Goal: Connect with others: Connect with others

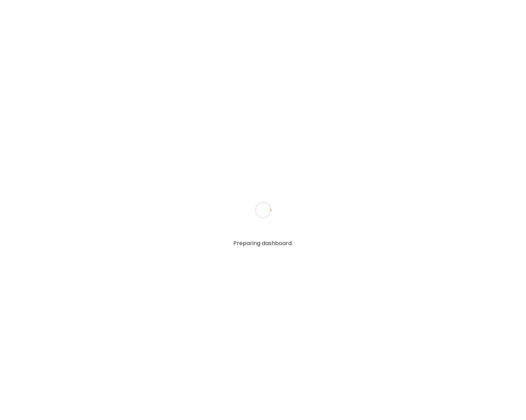
type input "**********"
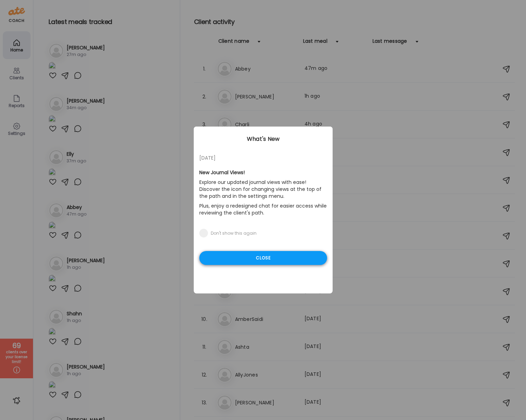
type input "**********"
click at [253, 258] on div "Close" at bounding box center [263, 258] width 128 height 14
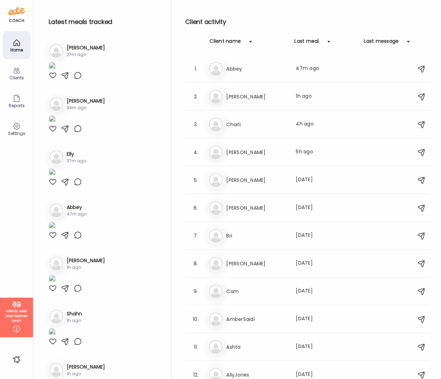
click at [16, 71] on icon at bounding box center [16, 71] width 7 height 6
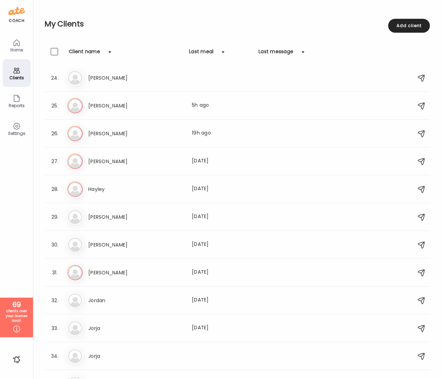
scroll to position [654, 0]
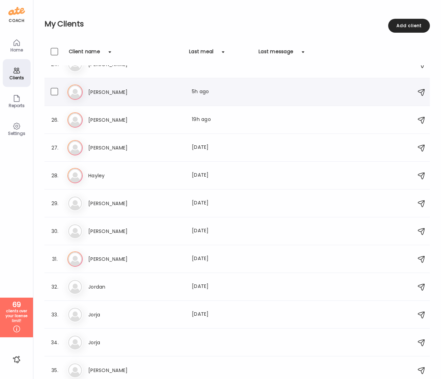
click at [97, 94] on h3 "[PERSON_NAME]" at bounding box center [118, 92] width 61 height 8
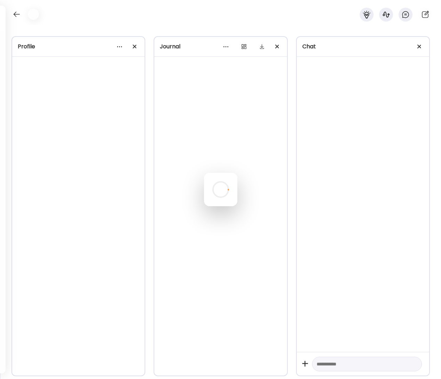
scroll to position [650, 0]
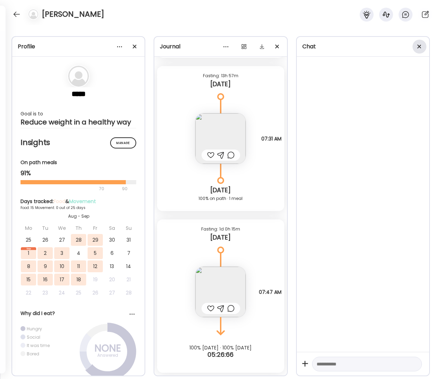
click at [418, 46] on div at bounding box center [419, 47] width 14 height 14
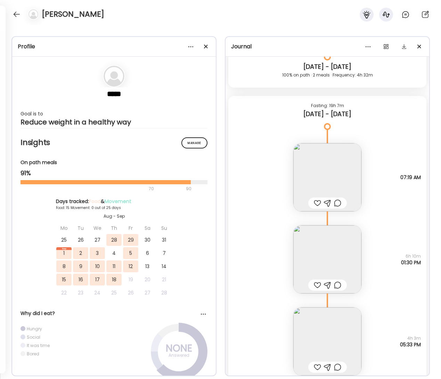
scroll to position [6657, 0]
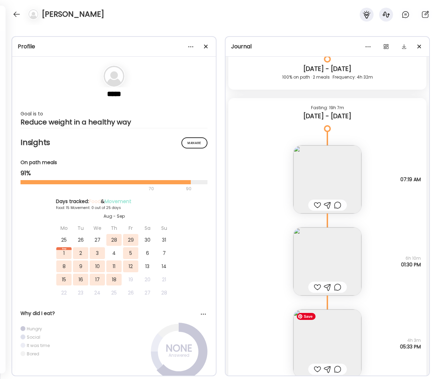
click at [320, 342] on img at bounding box center [327, 343] width 68 height 68
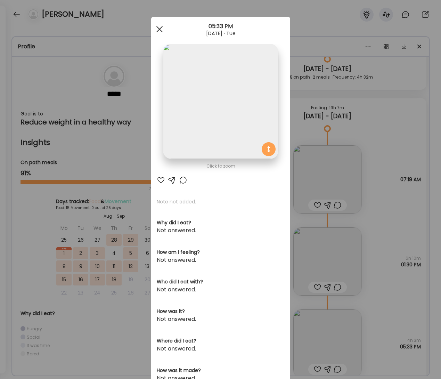
click at [160, 30] on div at bounding box center [159, 29] width 14 height 14
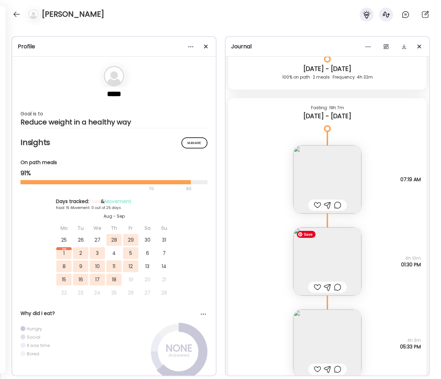
click at [320, 259] on img at bounding box center [327, 261] width 68 height 68
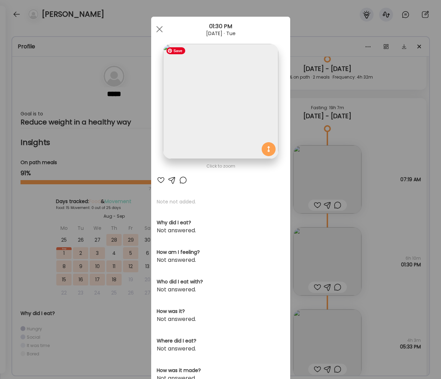
click at [231, 119] on img at bounding box center [220, 101] width 115 height 115
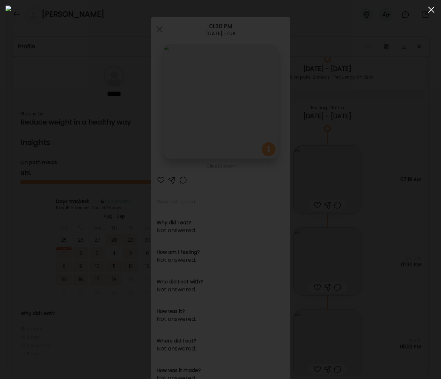
click at [428, 10] on div at bounding box center [431, 10] width 14 height 14
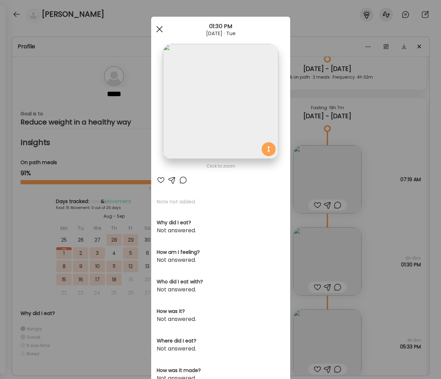
click at [160, 28] on span at bounding box center [159, 29] width 6 height 6
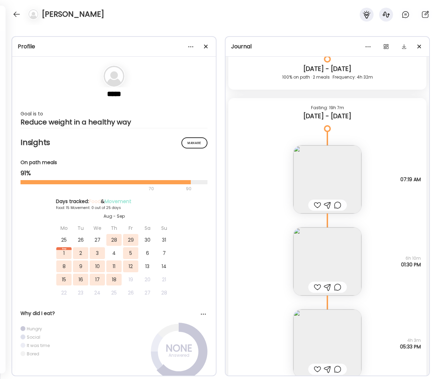
scroll to position [6636, 0]
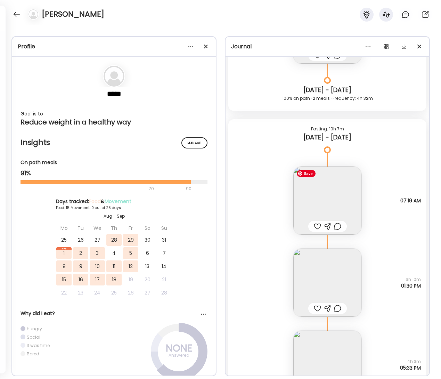
click at [323, 199] on img at bounding box center [327, 200] width 68 height 68
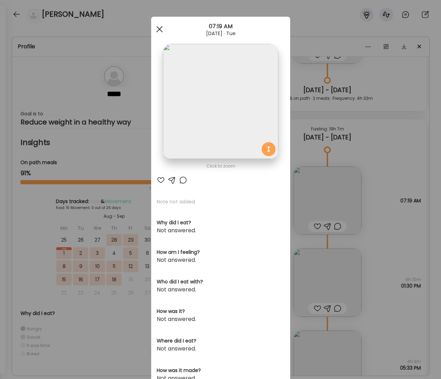
click at [158, 26] on div at bounding box center [159, 29] width 14 height 14
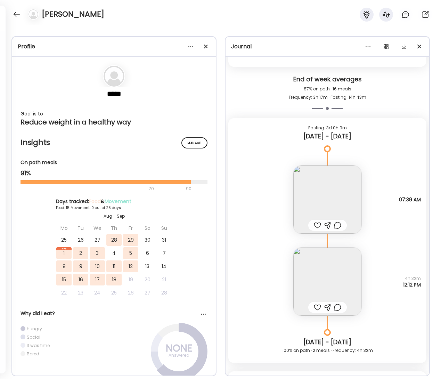
scroll to position [6386, 0]
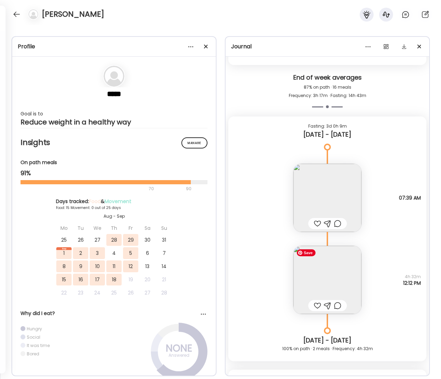
click at [328, 287] on img at bounding box center [327, 280] width 68 height 68
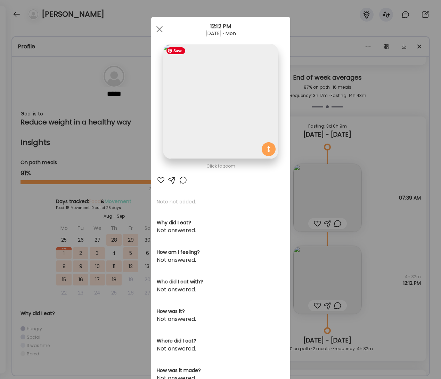
click at [224, 103] on img at bounding box center [220, 101] width 115 height 115
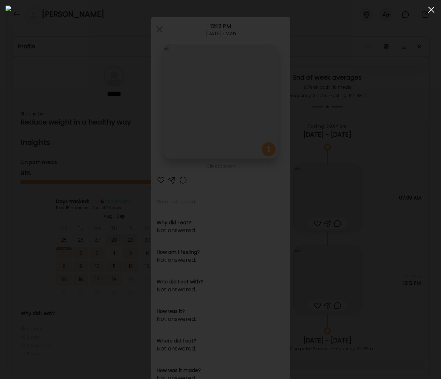
click at [429, 11] on span at bounding box center [431, 10] width 6 height 6
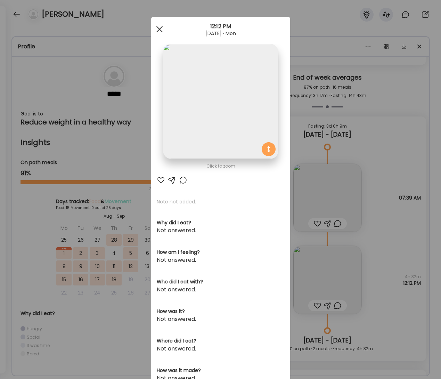
click at [161, 30] on span at bounding box center [159, 29] width 6 height 6
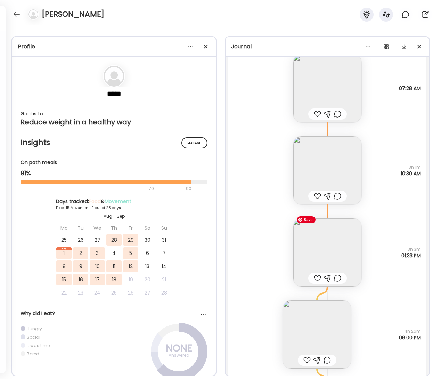
scroll to position [5873, 0]
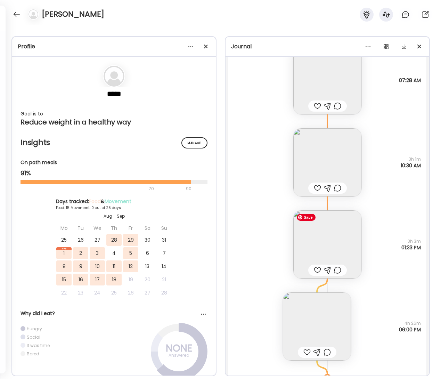
click at [325, 239] on img at bounding box center [327, 244] width 68 height 68
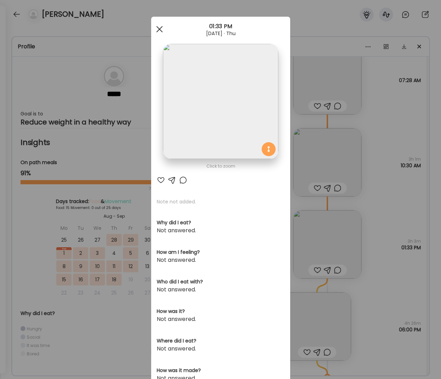
click at [163, 27] on div at bounding box center [159, 29] width 14 height 14
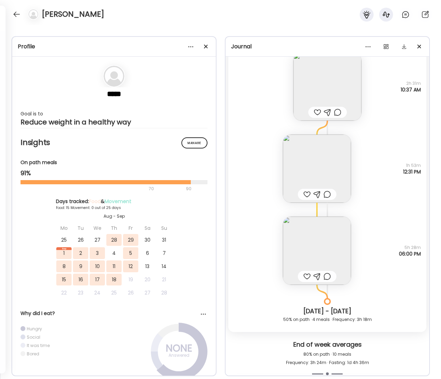
scroll to position [4277, 0]
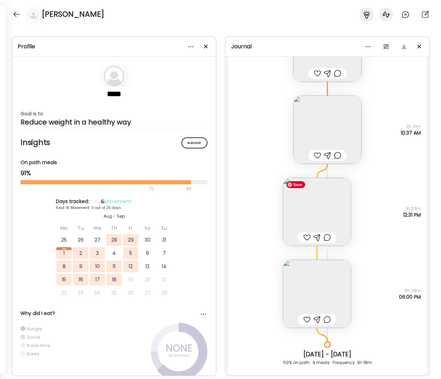
click at [321, 202] on img at bounding box center [317, 212] width 68 height 68
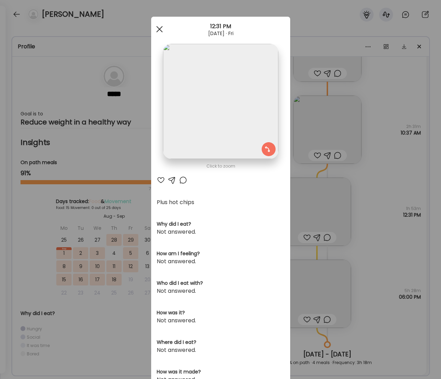
click at [163, 28] on div at bounding box center [159, 29] width 14 height 14
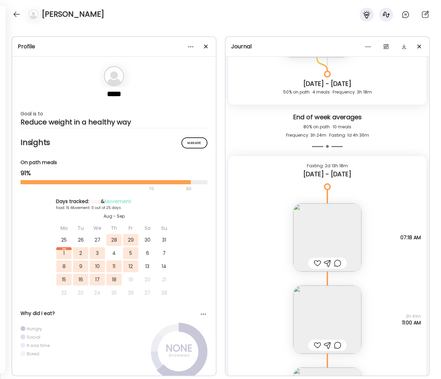
scroll to position [4547, 0]
click at [17, 15] on div at bounding box center [16, 14] width 11 height 11
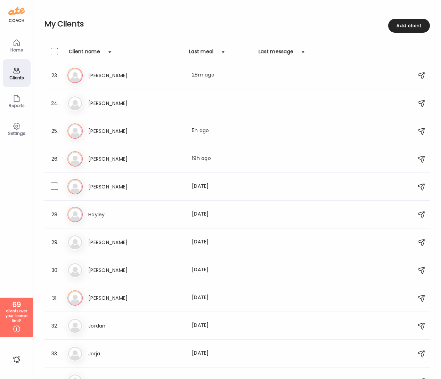
scroll to position [608, 0]
click at [101, 271] on h3 "Nusrat" at bounding box center [118, 270] width 61 height 8
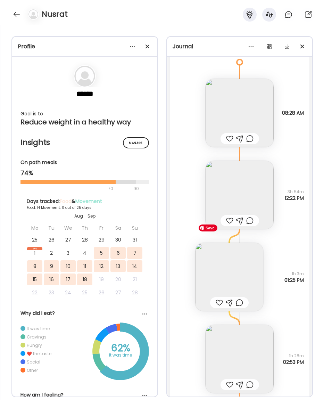
scroll to position [5330, 0]
click at [248, 185] on img at bounding box center [240, 195] width 68 height 68
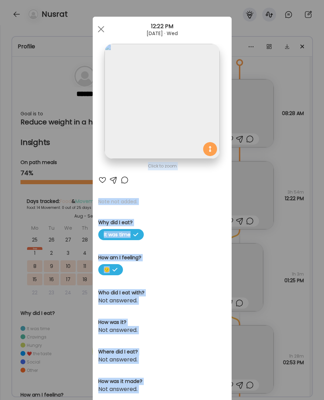
drag, startPoint x: 100, startPoint y: 32, endPoint x: 134, endPoint y: 61, distance: 44.8
click at [136, 8] on body "Customize your cookie preferences We respect your right to privacy. You can cho…" at bounding box center [162, 4] width 324 height 8
click at [171, 90] on img at bounding box center [162, 101] width 115 height 115
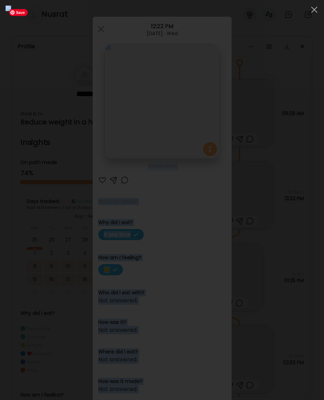
click at [163, 73] on img at bounding box center [162, 200] width 313 height 389
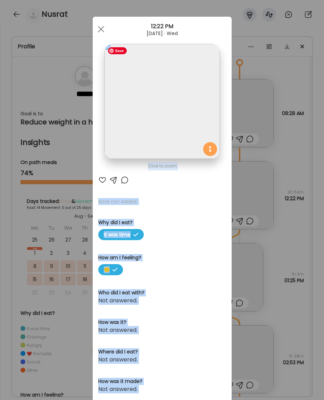
click at [162, 65] on img at bounding box center [162, 101] width 115 height 115
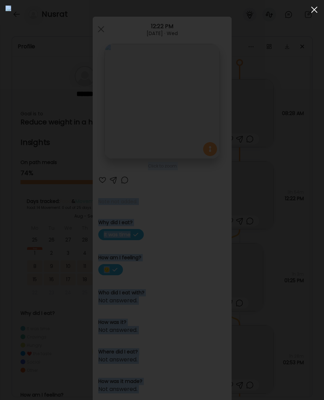
click at [312, 8] on div at bounding box center [314, 10] width 14 height 14
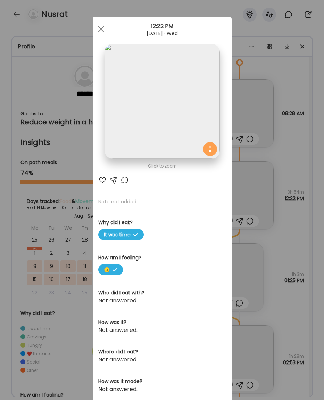
click at [101, 26] on div at bounding box center [101, 29] width 14 height 14
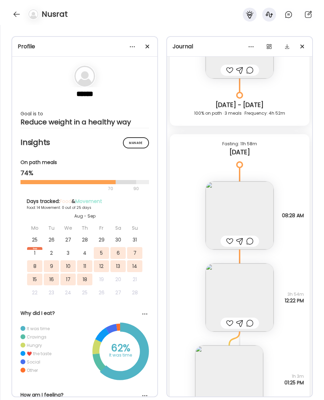
scroll to position [5196, 0]
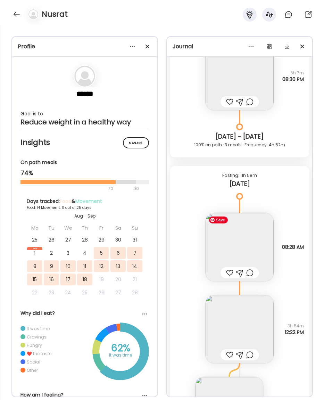
click at [243, 251] on img at bounding box center [240, 247] width 68 height 68
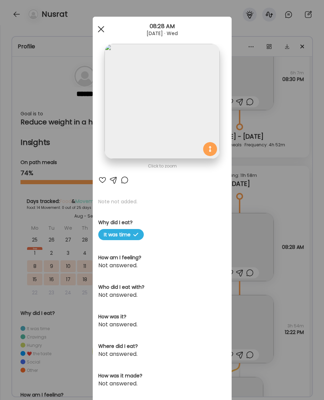
click at [104, 26] on div at bounding box center [101, 29] width 14 height 14
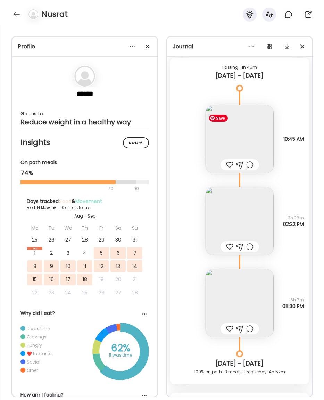
scroll to position [4963, 0]
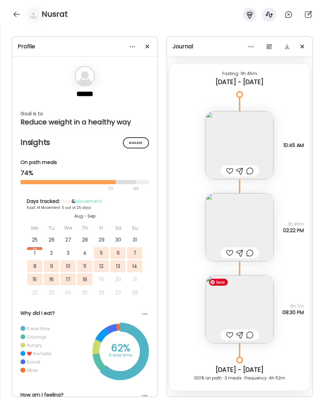
click at [249, 310] on img at bounding box center [240, 309] width 68 height 68
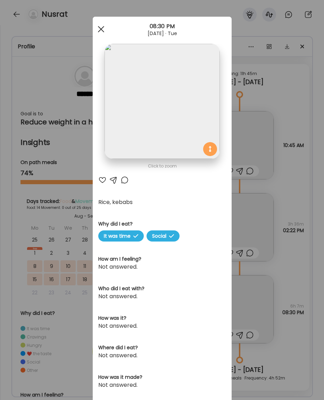
click at [97, 32] on div at bounding box center [101, 29] width 14 height 14
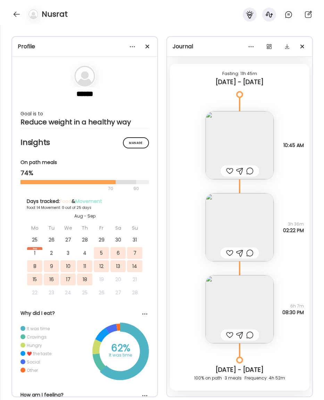
click at [232, 223] on img at bounding box center [240, 227] width 68 height 68
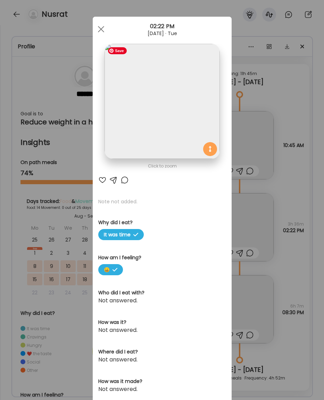
click at [159, 103] on img at bounding box center [162, 101] width 115 height 115
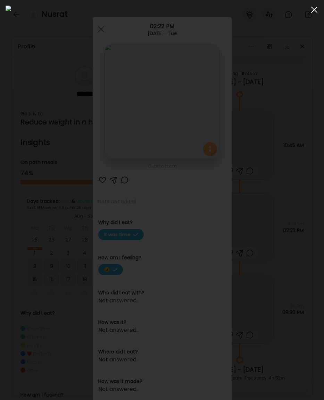
click at [314, 10] on div at bounding box center [314, 10] width 14 height 14
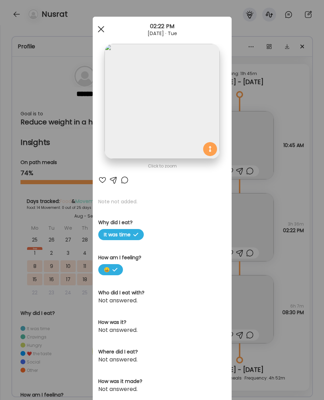
click at [103, 26] on span at bounding box center [101, 29] width 6 height 6
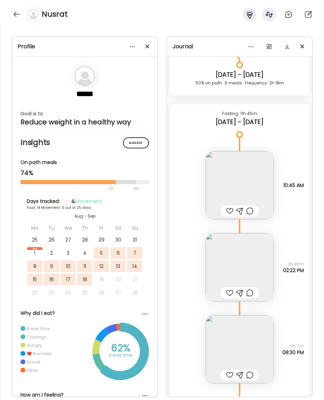
scroll to position [4922, 0]
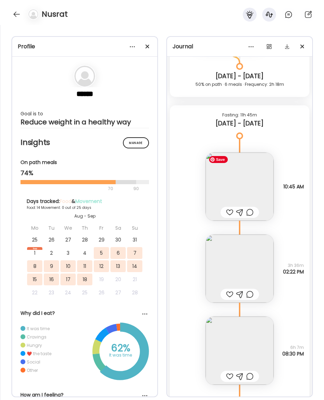
click at [257, 168] on img at bounding box center [240, 186] width 68 height 68
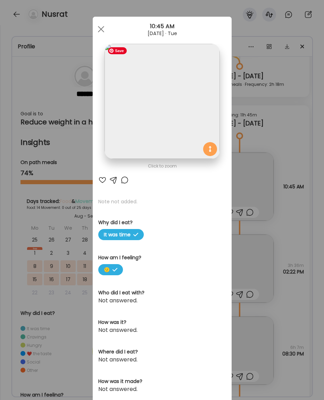
click at [164, 111] on img at bounding box center [162, 101] width 115 height 115
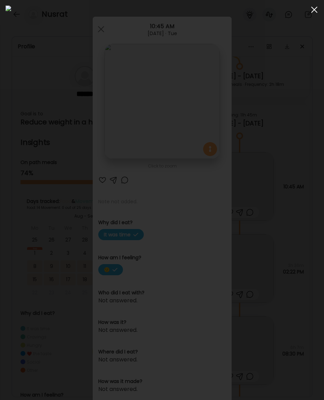
click at [311, 9] on div at bounding box center [314, 10] width 14 height 14
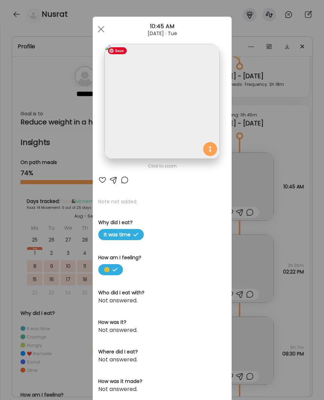
click at [138, 117] on img at bounding box center [162, 101] width 115 height 115
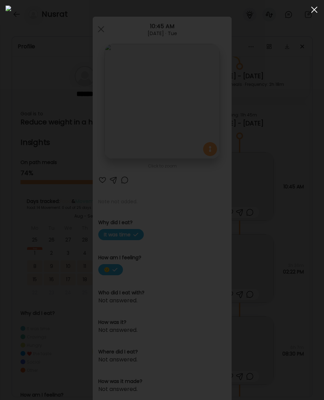
click at [314, 9] on span at bounding box center [314, 10] width 6 height 6
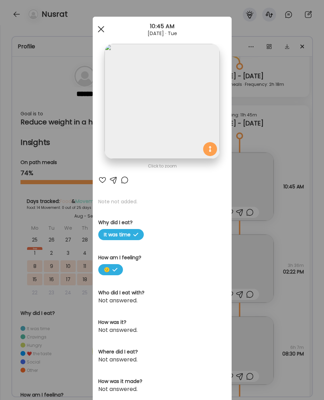
click at [97, 28] on div at bounding box center [101, 29] width 14 height 14
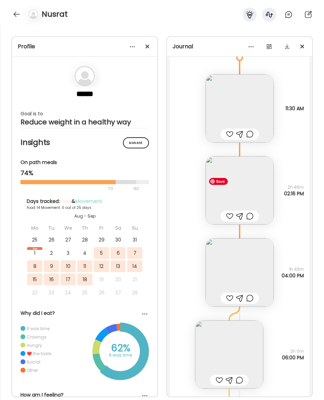
scroll to position [4343, 0]
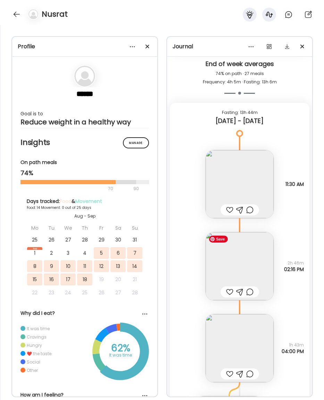
click at [260, 270] on img at bounding box center [240, 266] width 68 height 68
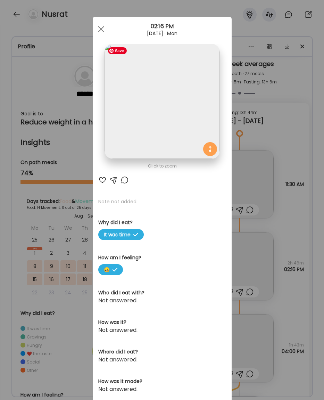
click at [145, 77] on img at bounding box center [162, 101] width 115 height 115
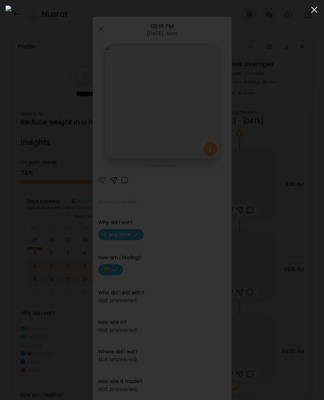
click at [312, 11] on span at bounding box center [314, 10] width 6 height 6
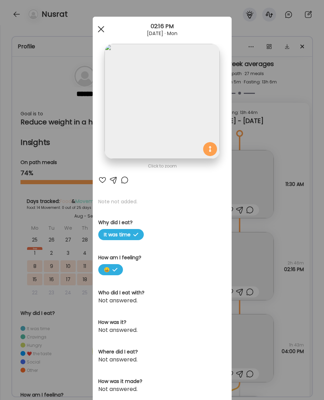
click at [97, 27] on div at bounding box center [101, 29] width 14 height 14
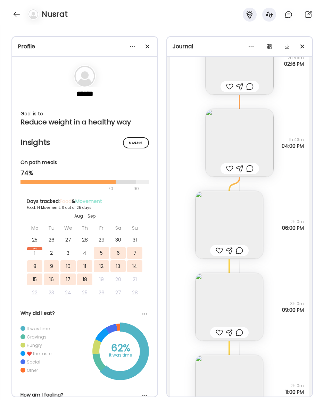
scroll to position [4549, 0]
click at [250, 218] on img at bounding box center [229, 224] width 68 height 68
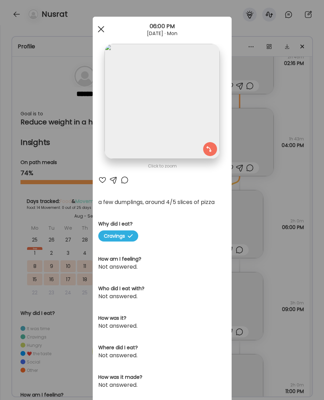
click at [99, 33] on div at bounding box center [101, 29] width 14 height 14
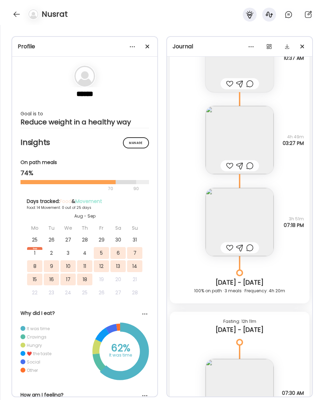
scroll to position [2838, 0]
